Goal: Information Seeking & Learning: Learn about a topic

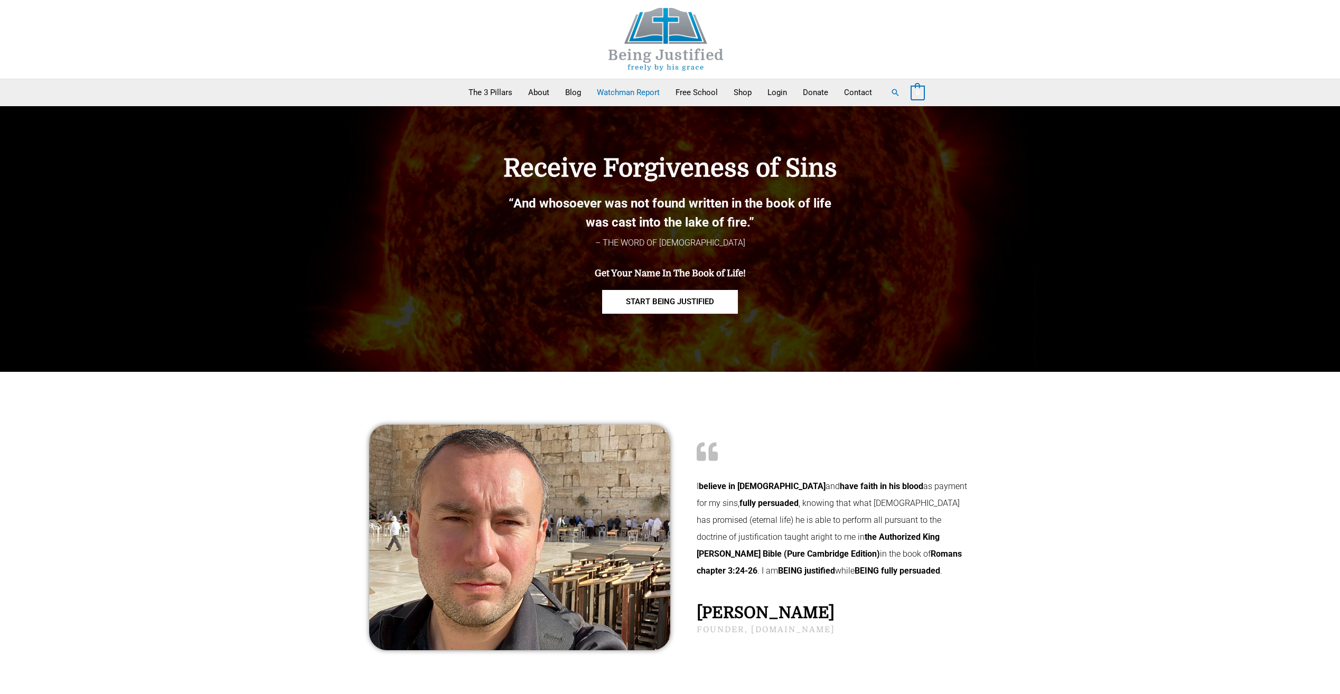
click at [621, 95] on link "Watchman Report" at bounding box center [628, 92] width 79 height 26
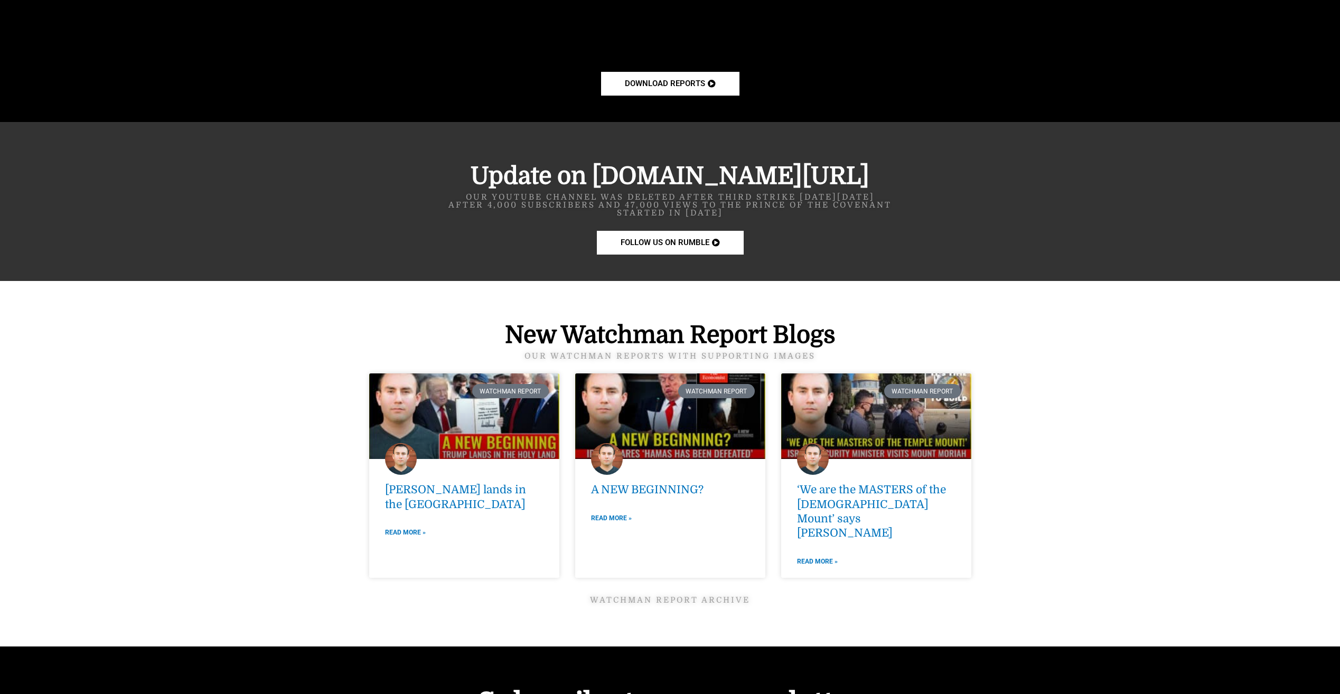
scroll to position [1268, 0]
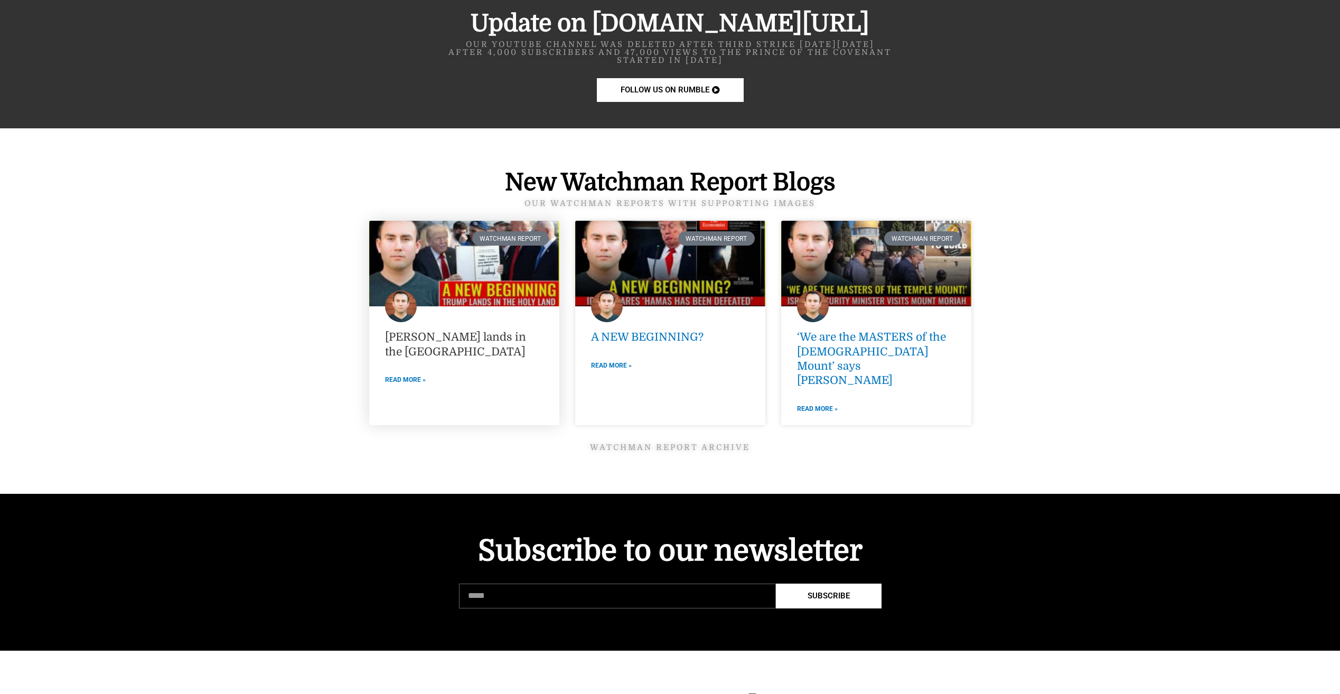
click at [457, 334] on link "[PERSON_NAME] lands in the [GEOGRAPHIC_DATA]" at bounding box center [455, 344] width 141 height 27
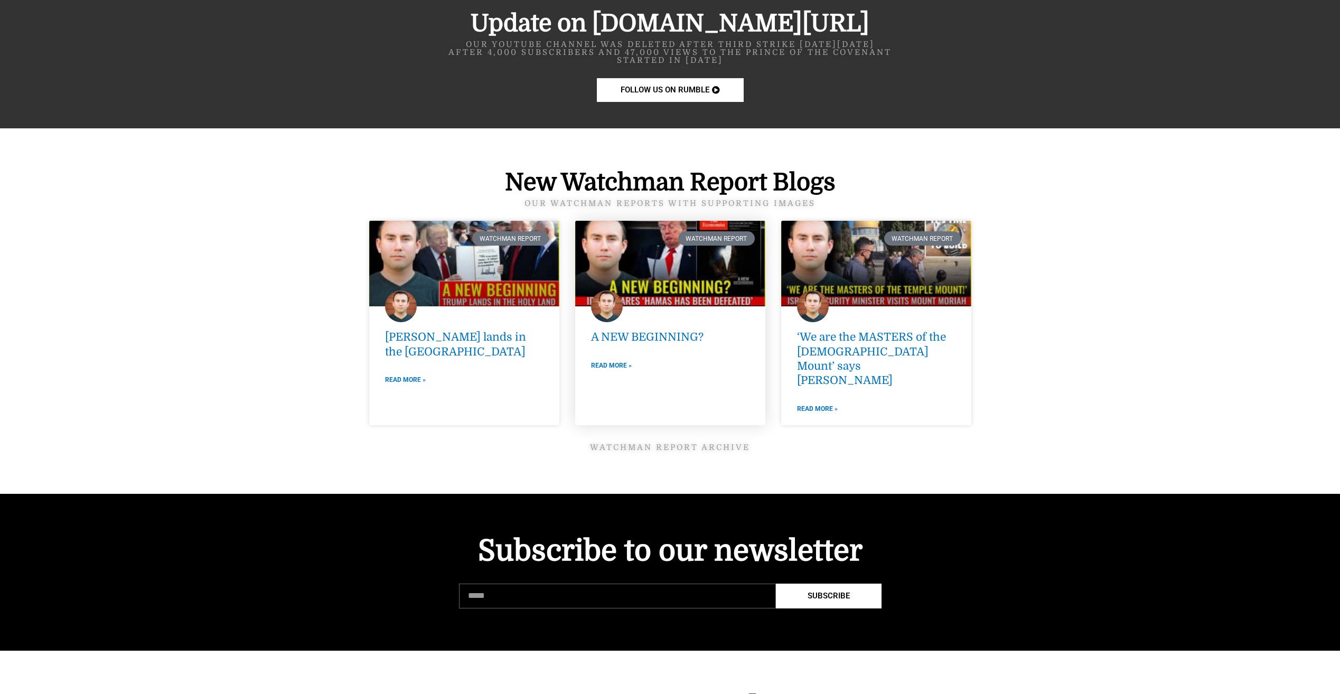
click at [656, 247] on link at bounding box center [670, 264] width 190 height 86
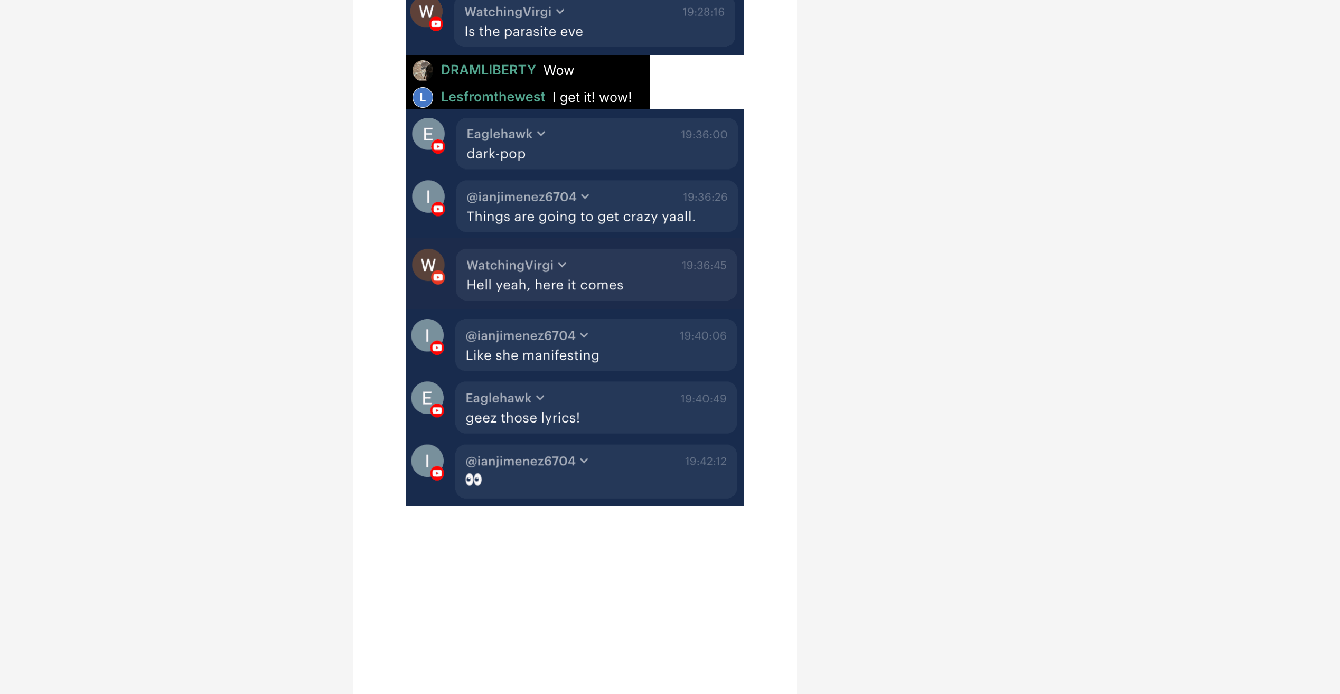
scroll to position [1849, 0]
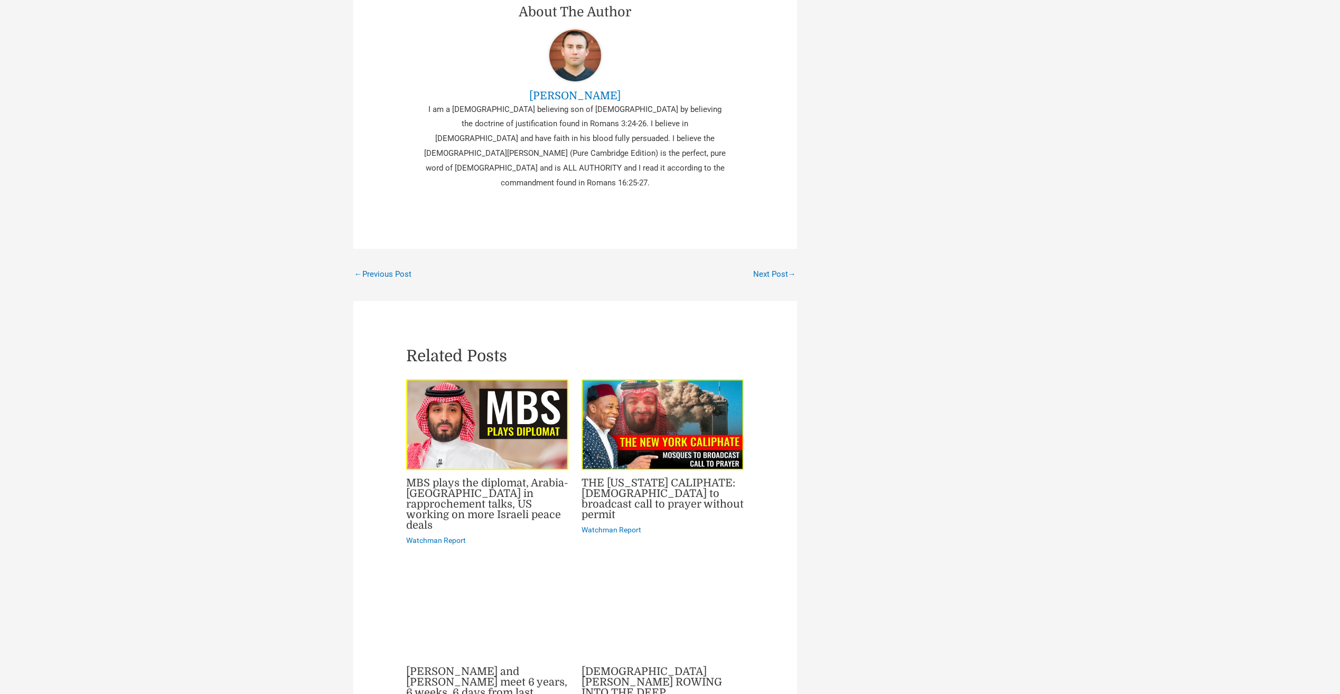
scroll to position [3064, 0]
